Goal: Answer question/provide support

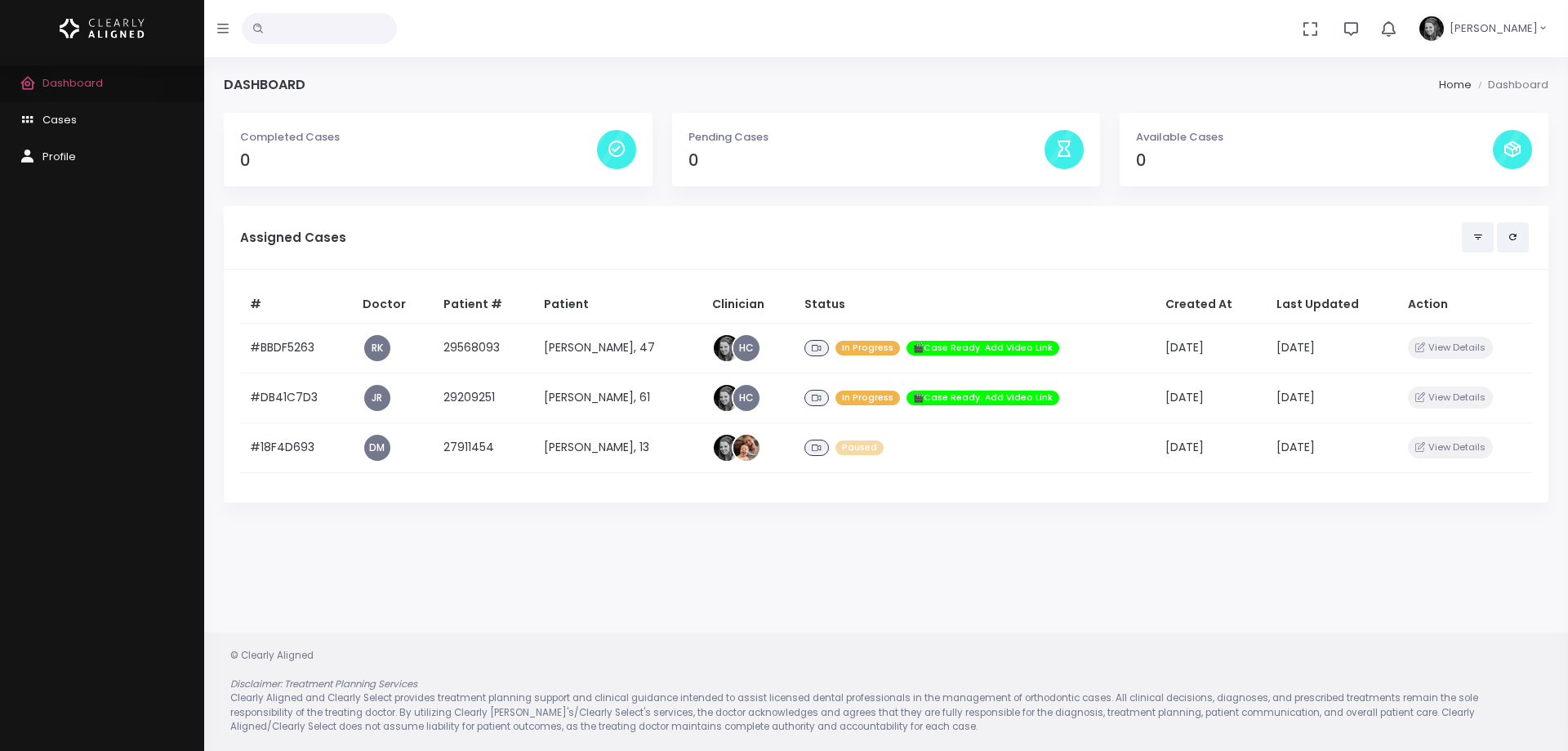
click at [95, 77] on span "Dashboard" at bounding box center [72, 83] width 60 height 16
click at [122, 458] on div "Dashboard Cases Profile" at bounding box center [102, 404] width 204 height 693
click at [58, 118] on span "Cases" at bounding box center [59, 120] width 34 height 16
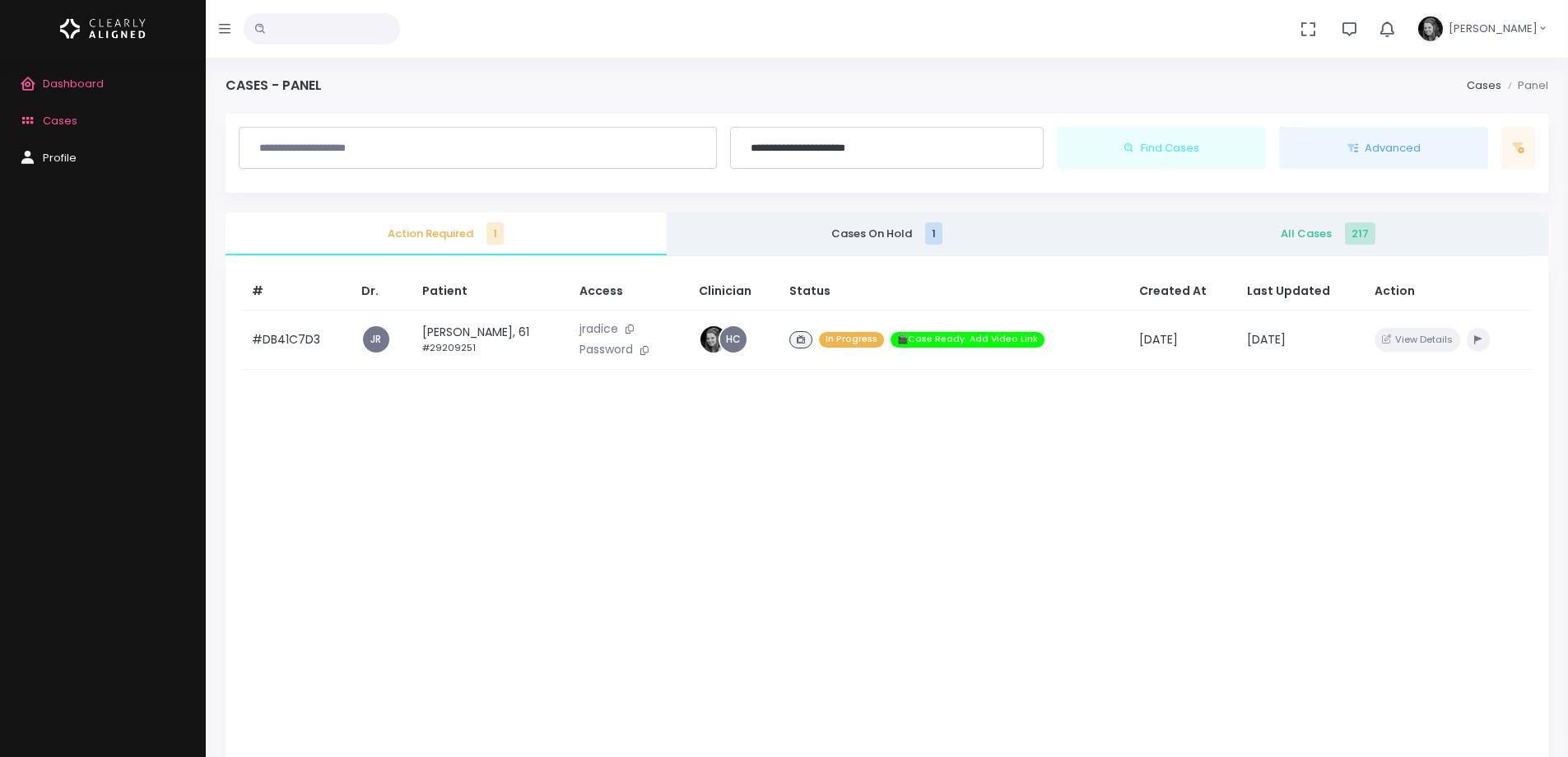
click at [1320, 239] on span "All Cases 217" at bounding box center [1328, 234] width 414 height 17
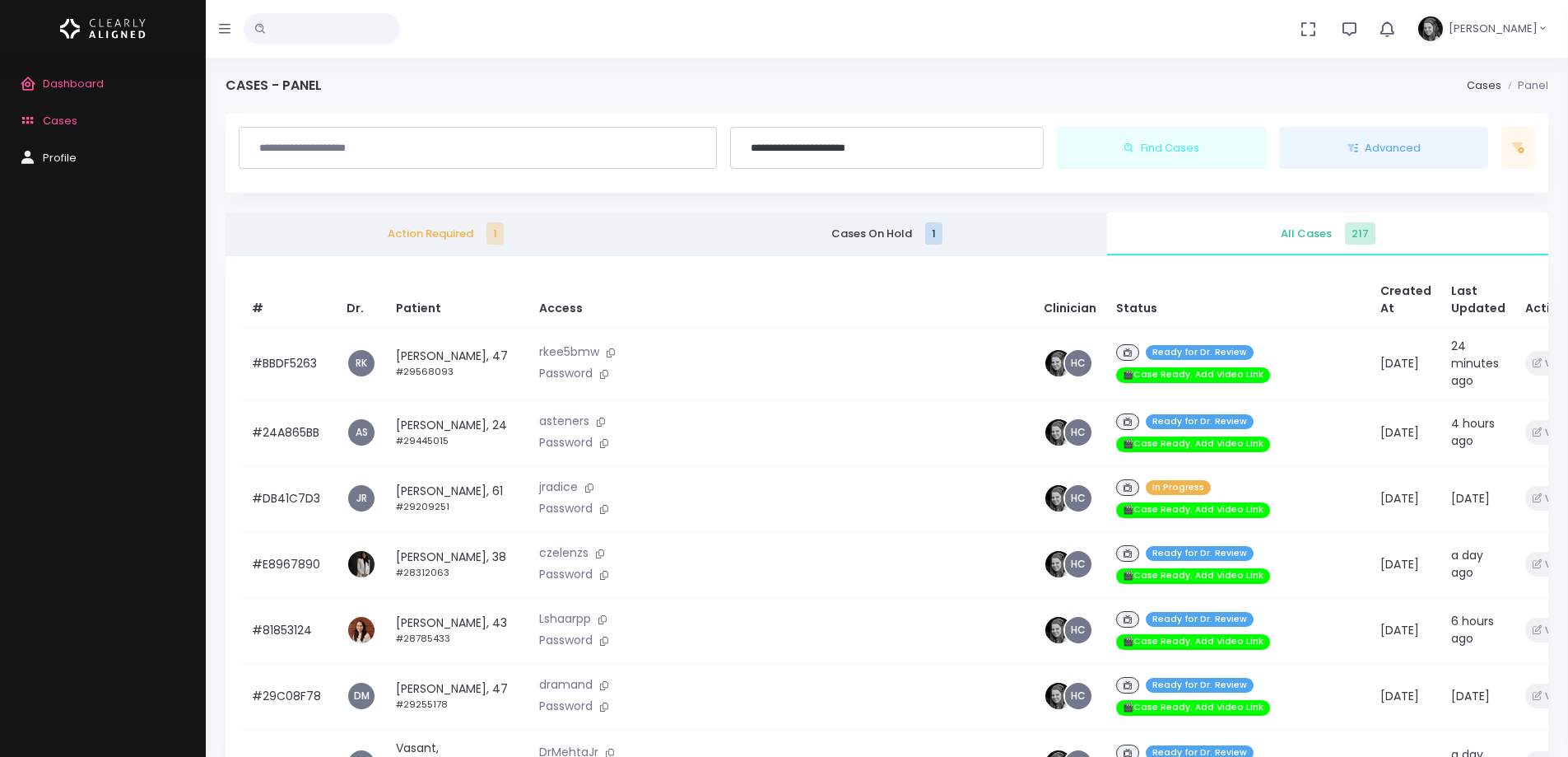
scroll to position [165, 0]
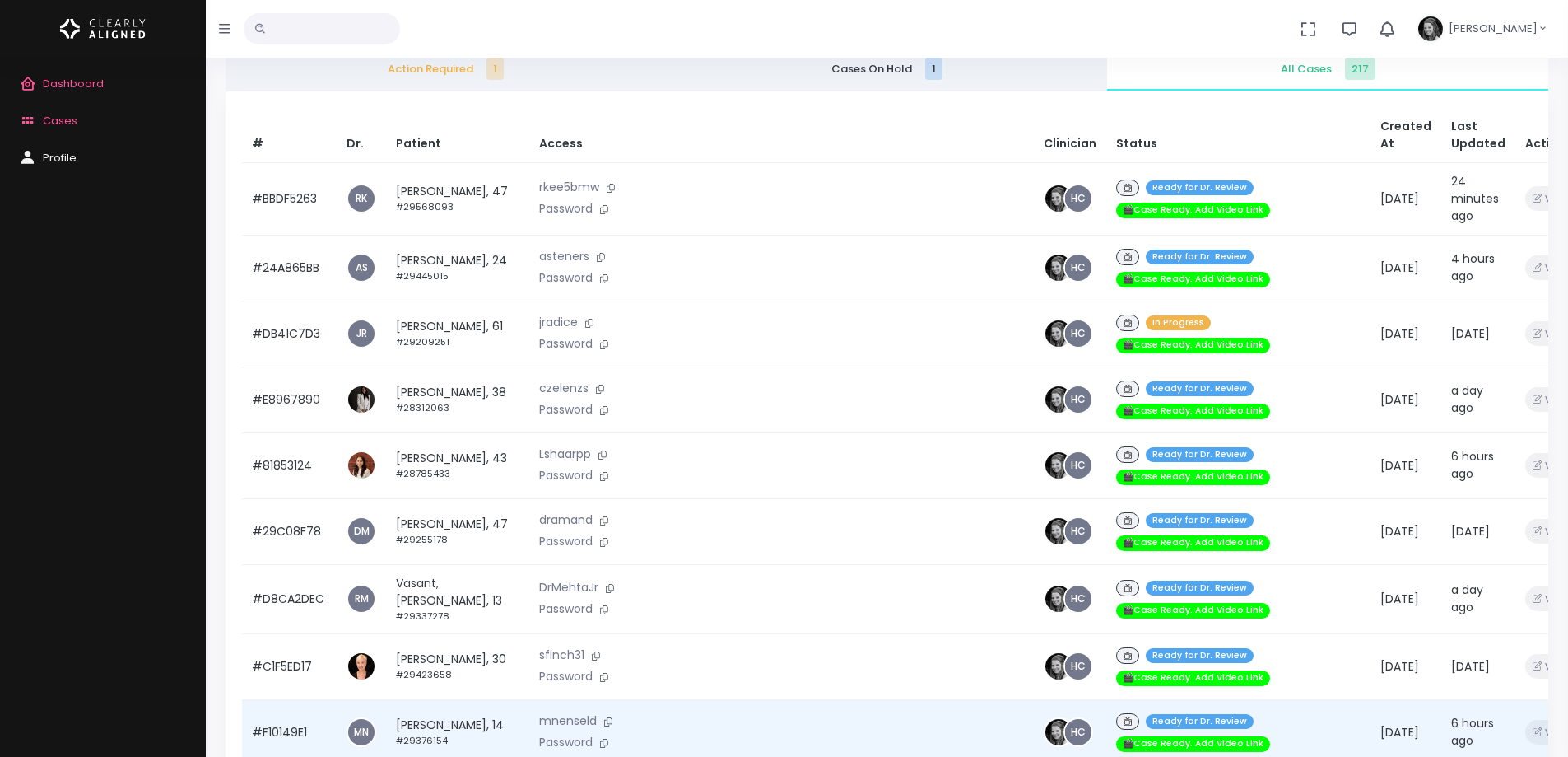
click at [472, 699] on td "[PERSON_NAME], 14 #29376154" at bounding box center [457, 732] width 143 height 66
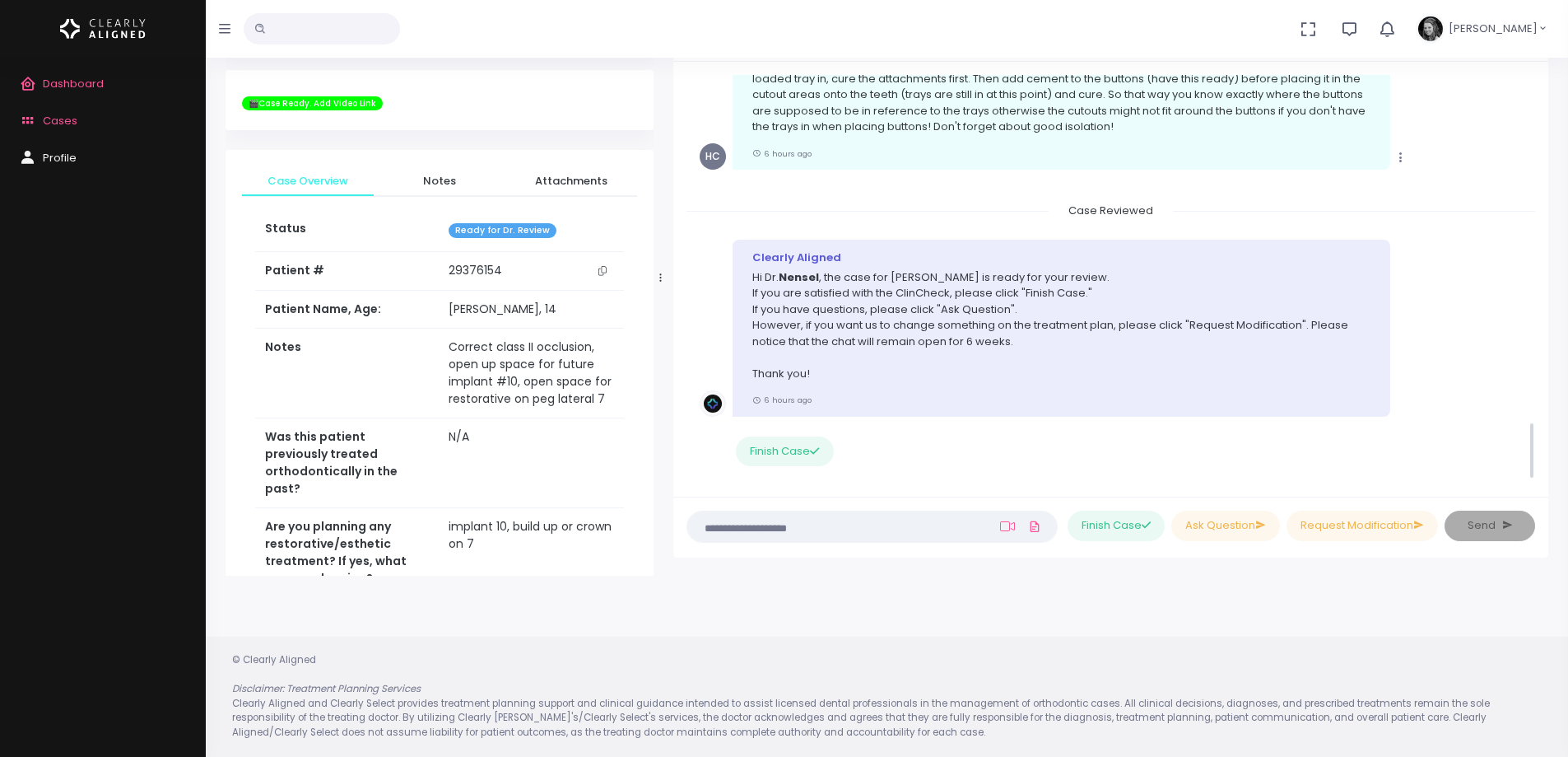
scroll to position [2430, 0]
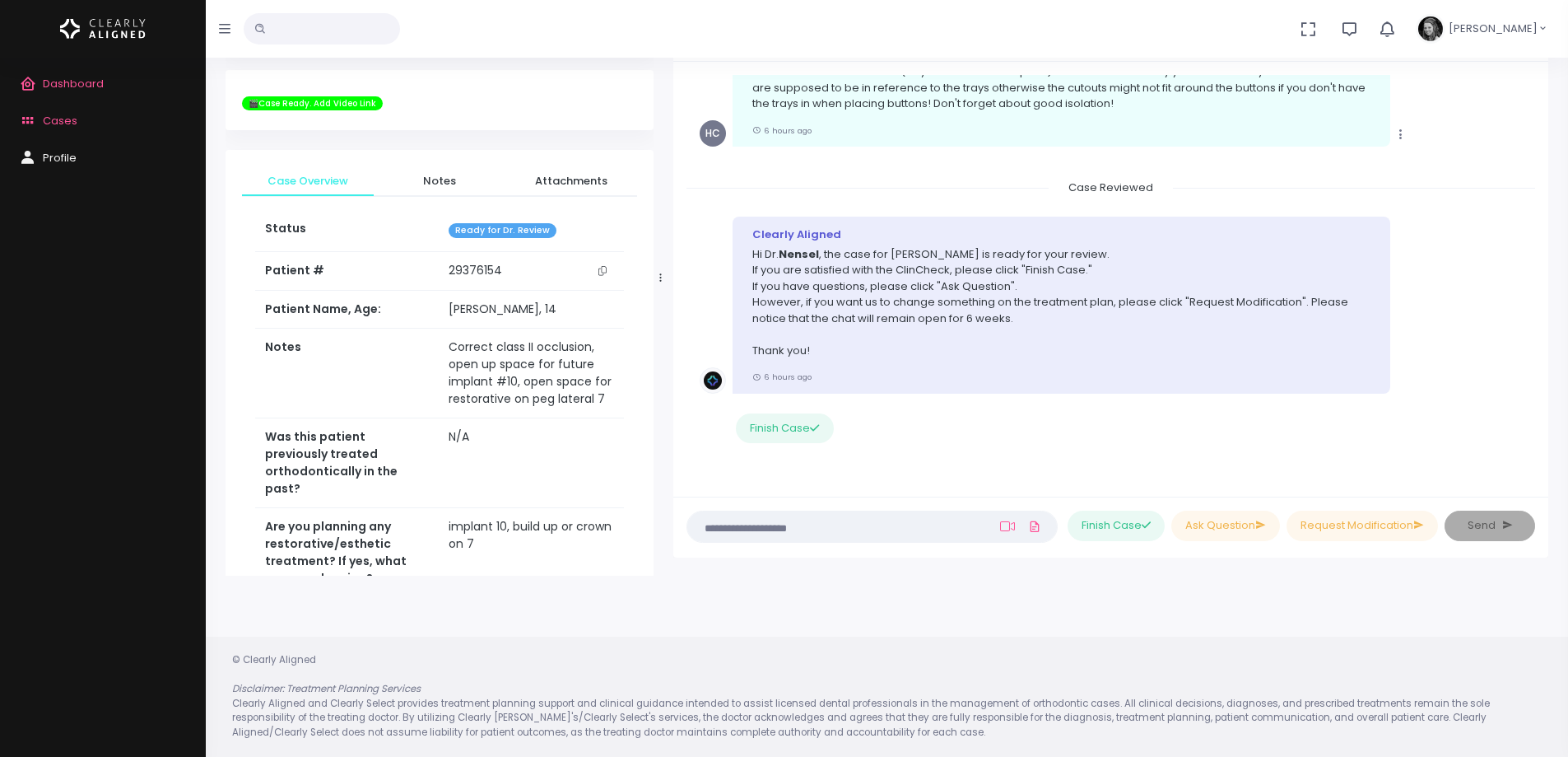
click at [767, 531] on textarea at bounding box center [839, 526] width 285 height 18
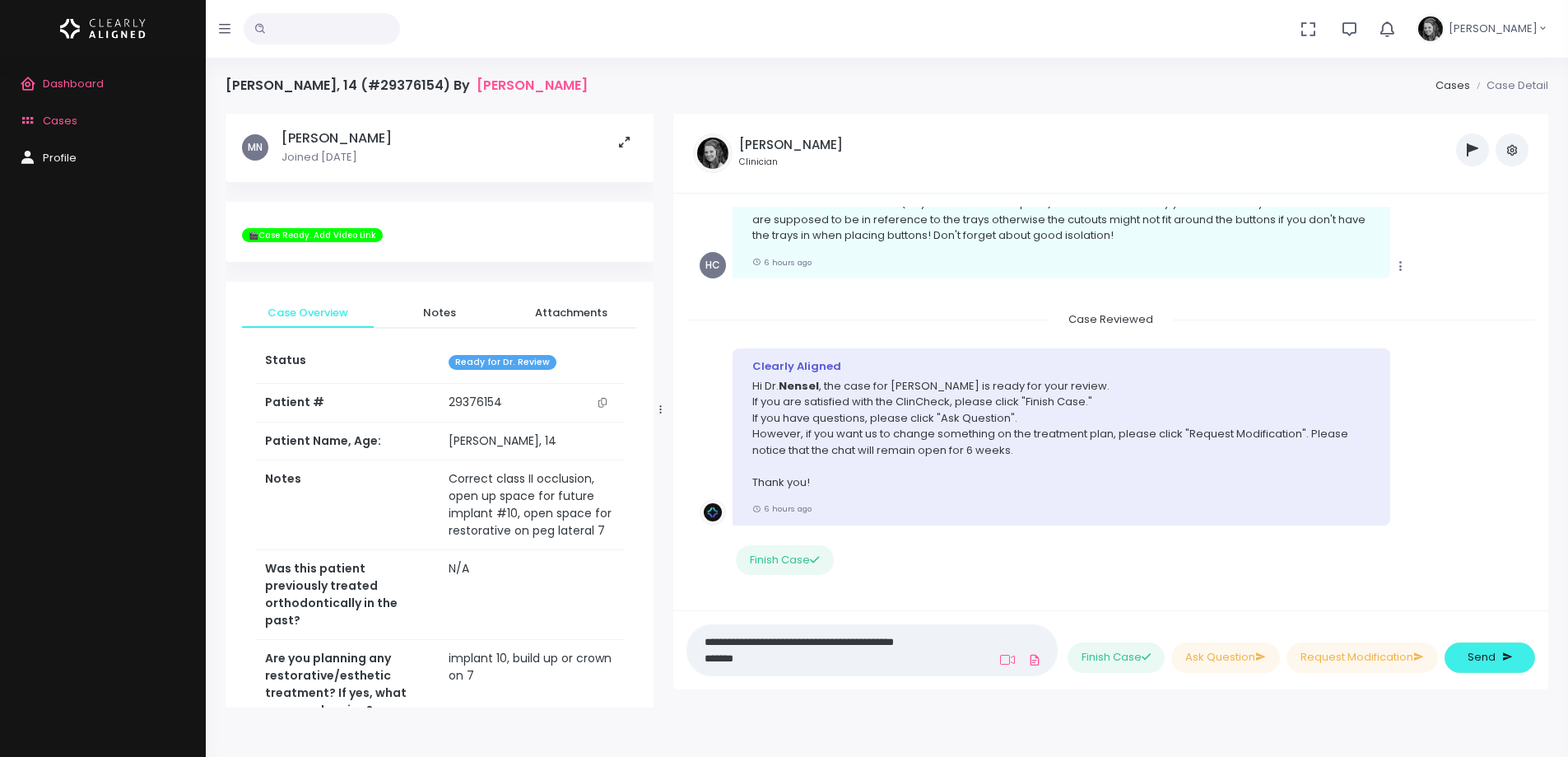
scroll to position [0, 0]
paste textarea "**********"
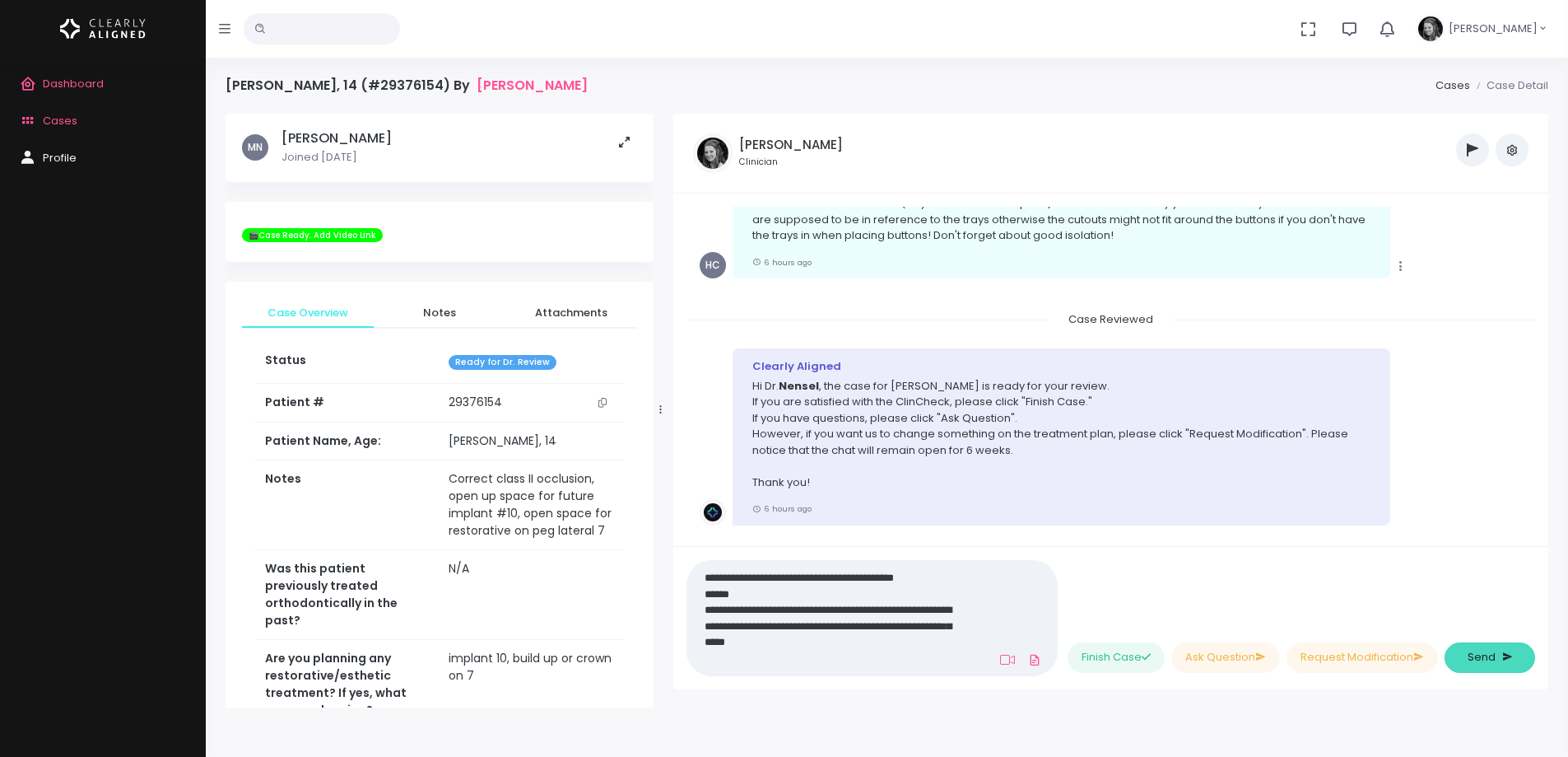
type textarea "**********"
click at [1471, 656] on span "Send" at bounding box center [1482, 657] width 28 height 17
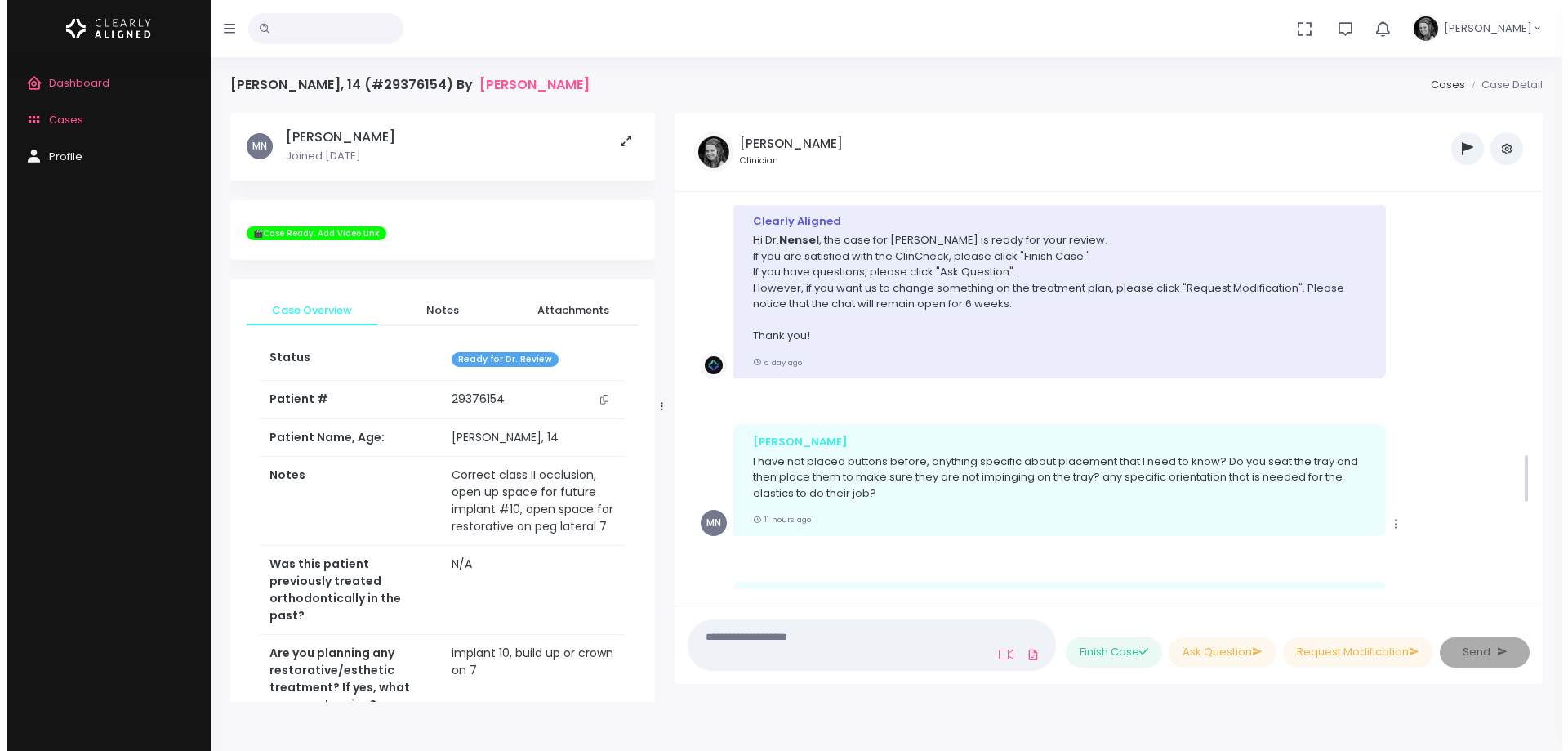
scroll to position [1895, 0]
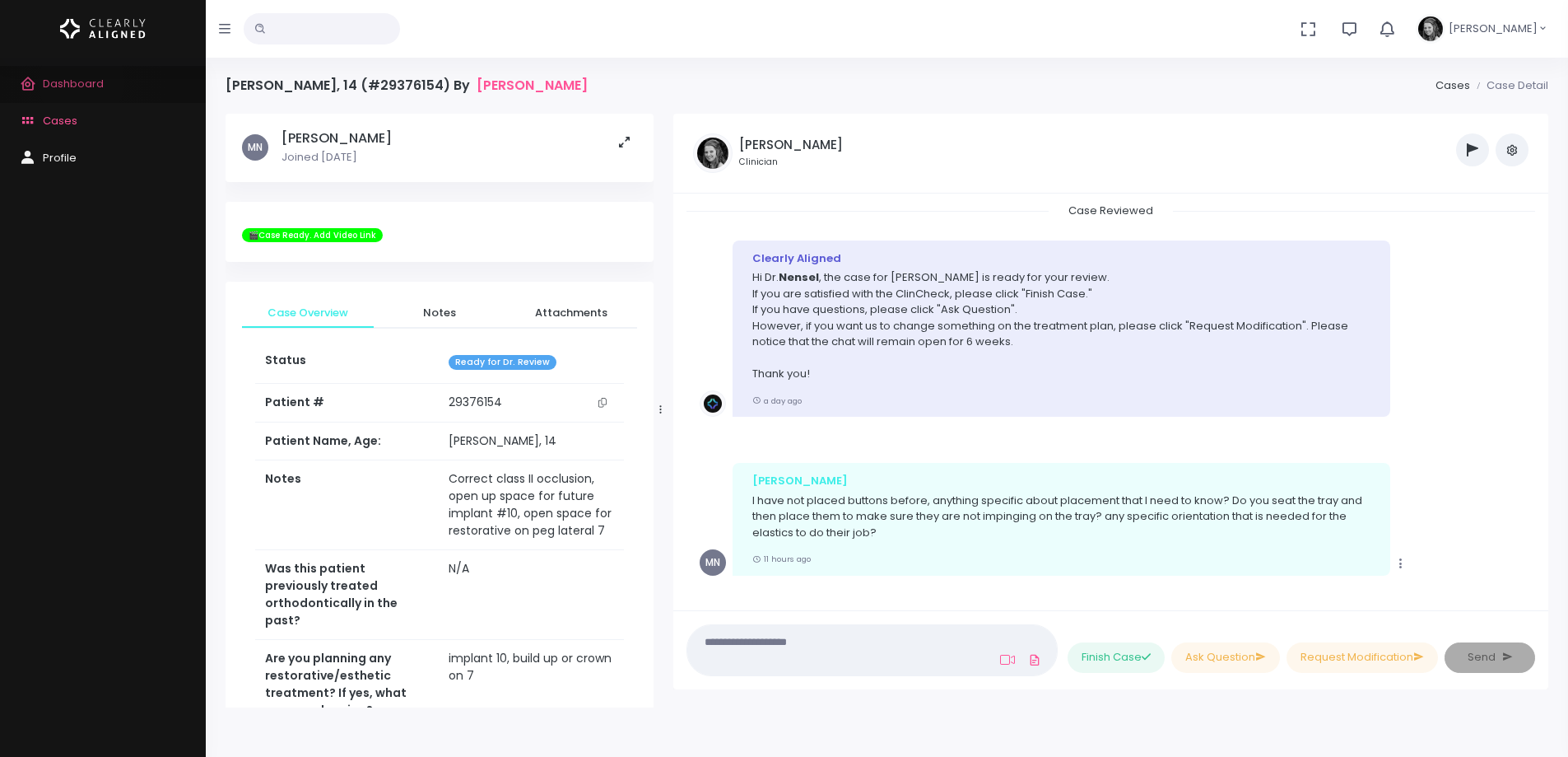
click at [81, 82] on span "Dashboard" at bounding box center [73, 83] width 61 height 16
